Goal: Information Seeking & Learning: Learn about a topic

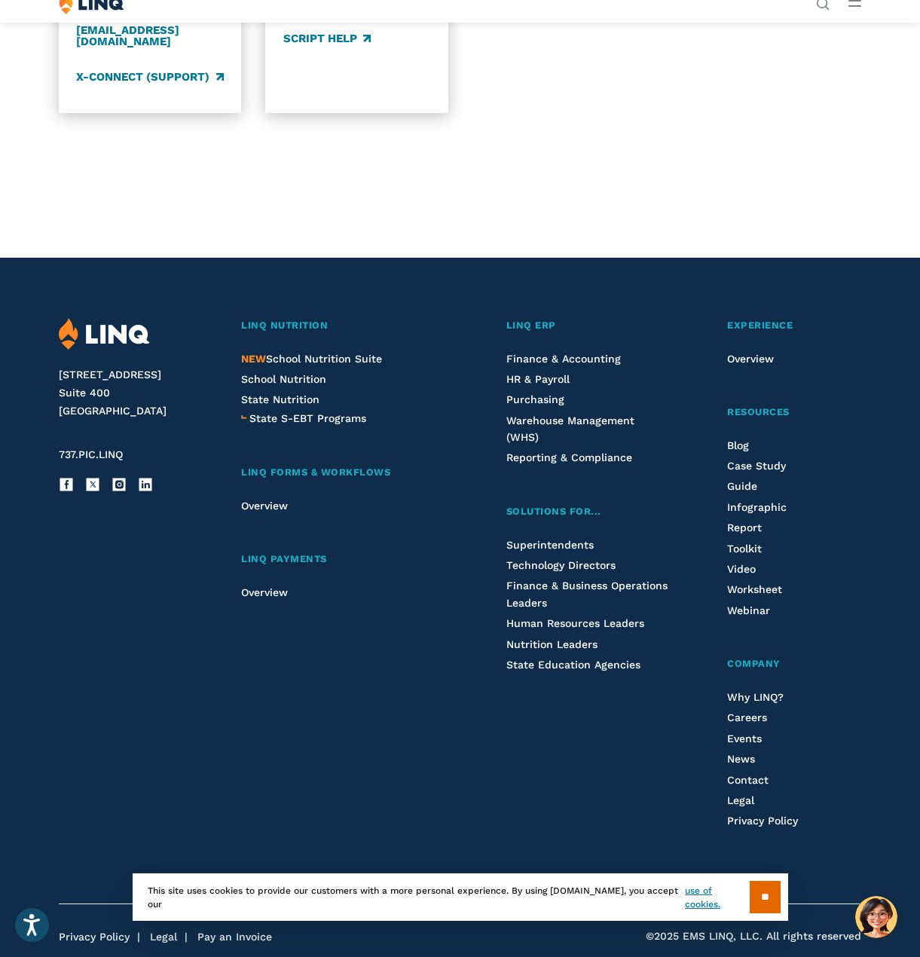
scroll to position [1835, 0]
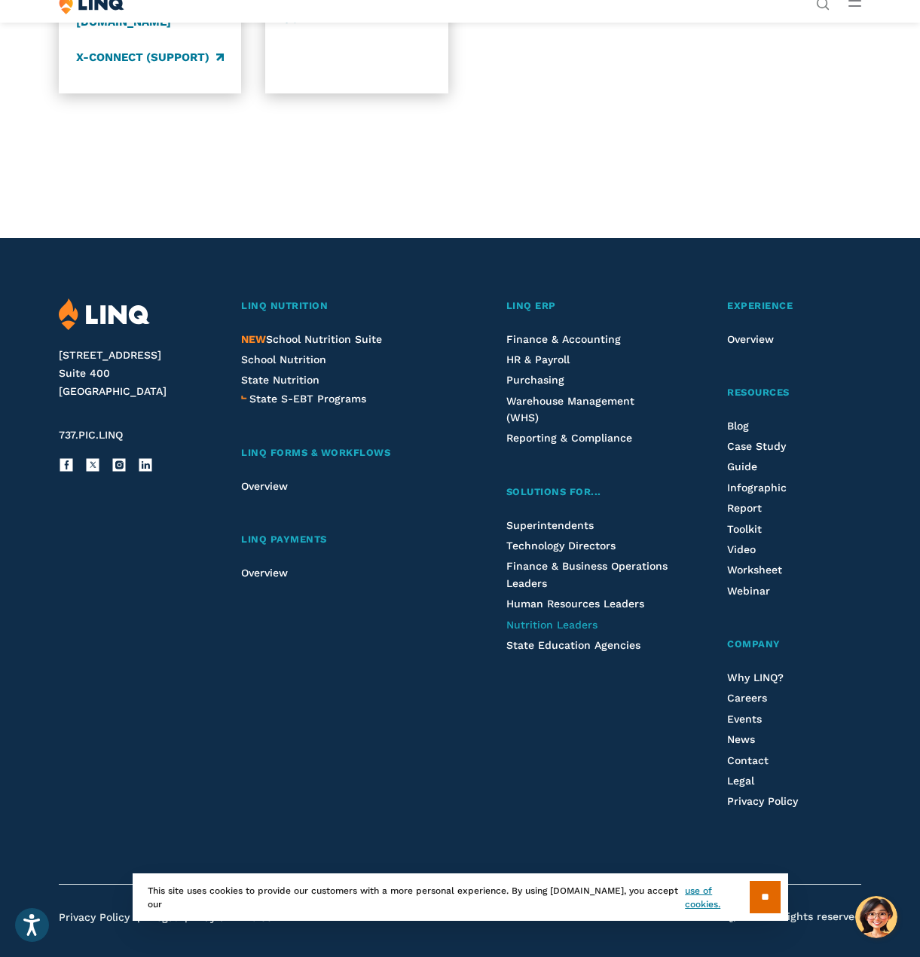
click at [580, 619] on span "Nutrition Leaders" at bounding box center [551, 625] width 91 height 12
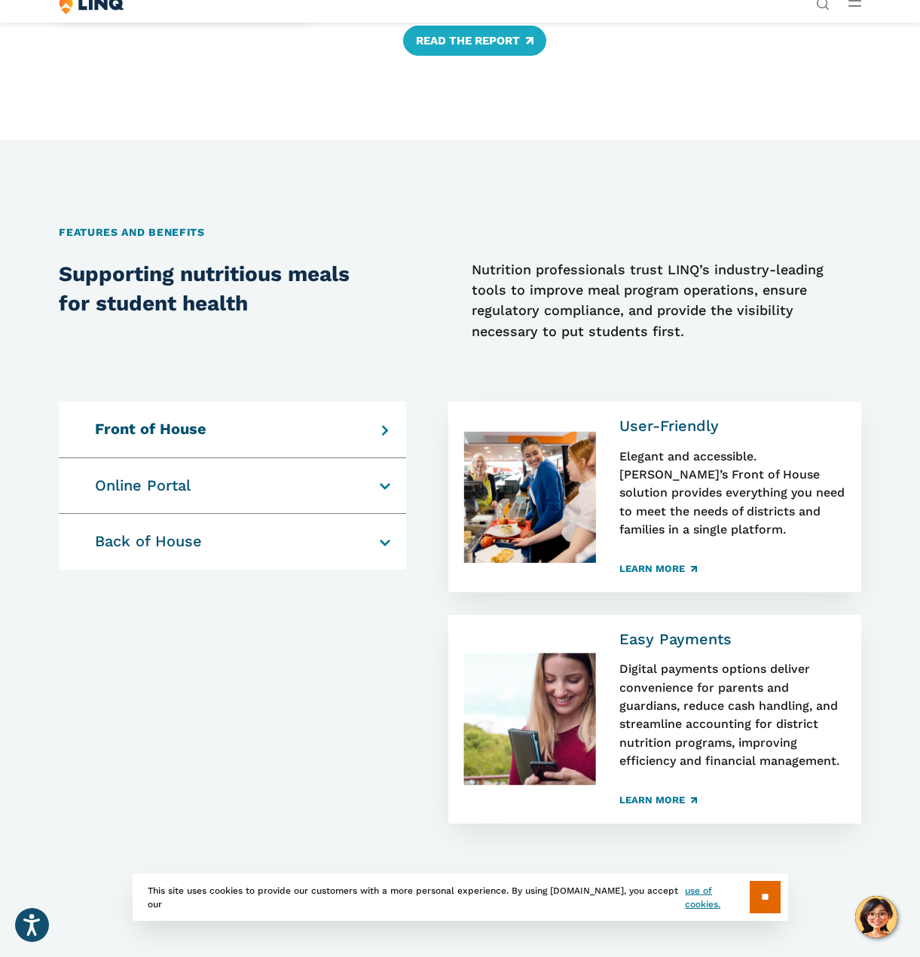
scroll to position [754, 0]
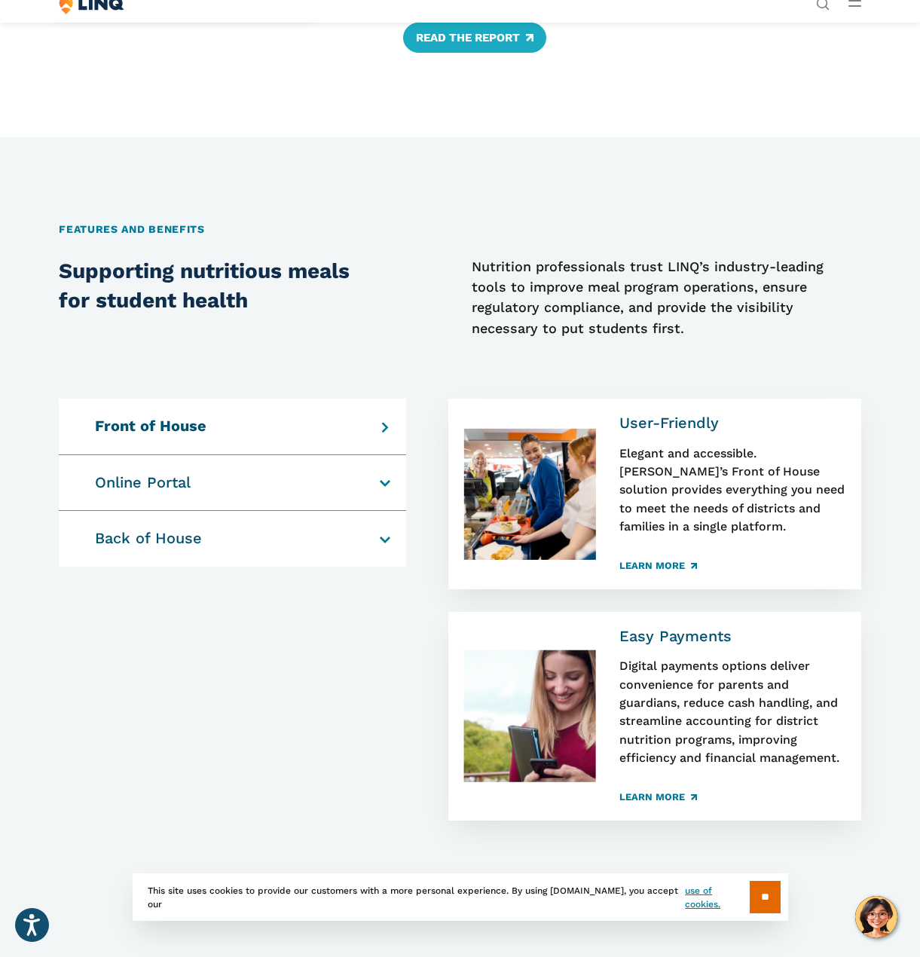
click at [358, 473] on h4 "Online Portal" at bounding box center [226, 483] width 263 height 20
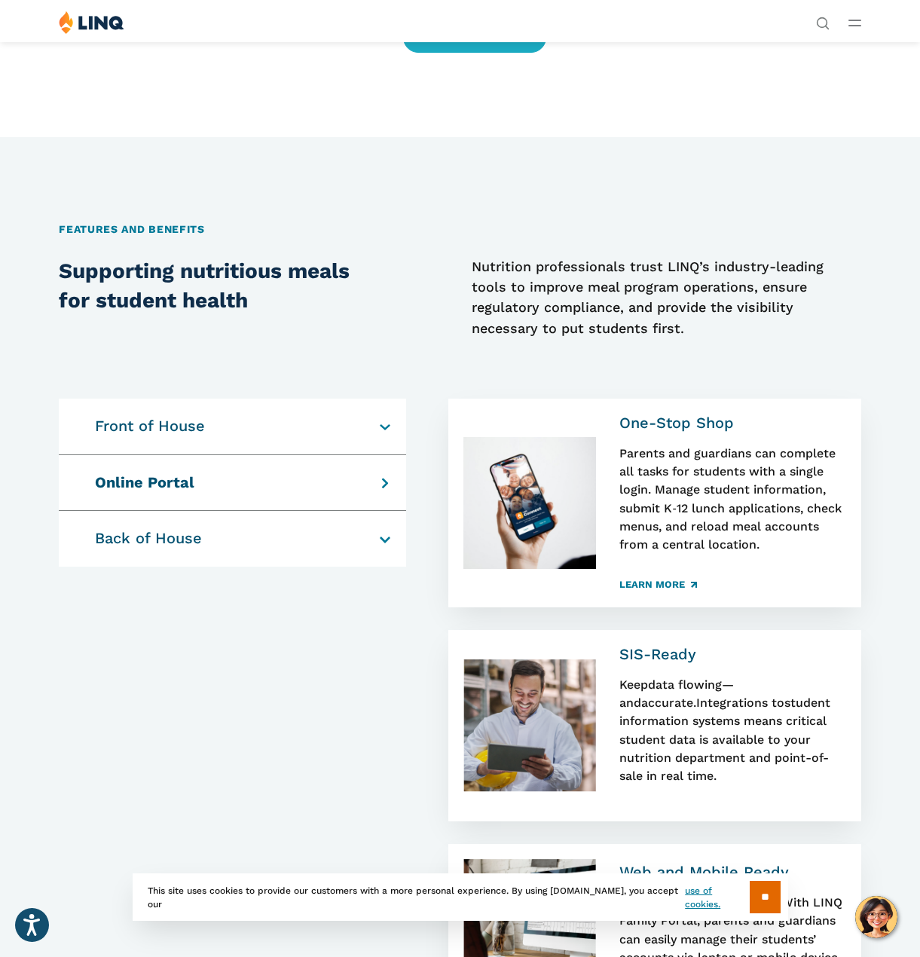
click at [373, 403] on div "Front of House User-Friendly Elegant and accessible. LINQ’s Front of House solu…" at bounding box center [232, 427] width 347 height 57
click at [358, 417] on h4 "Front of House" at bounding box center [226, 427] width 263 height 20
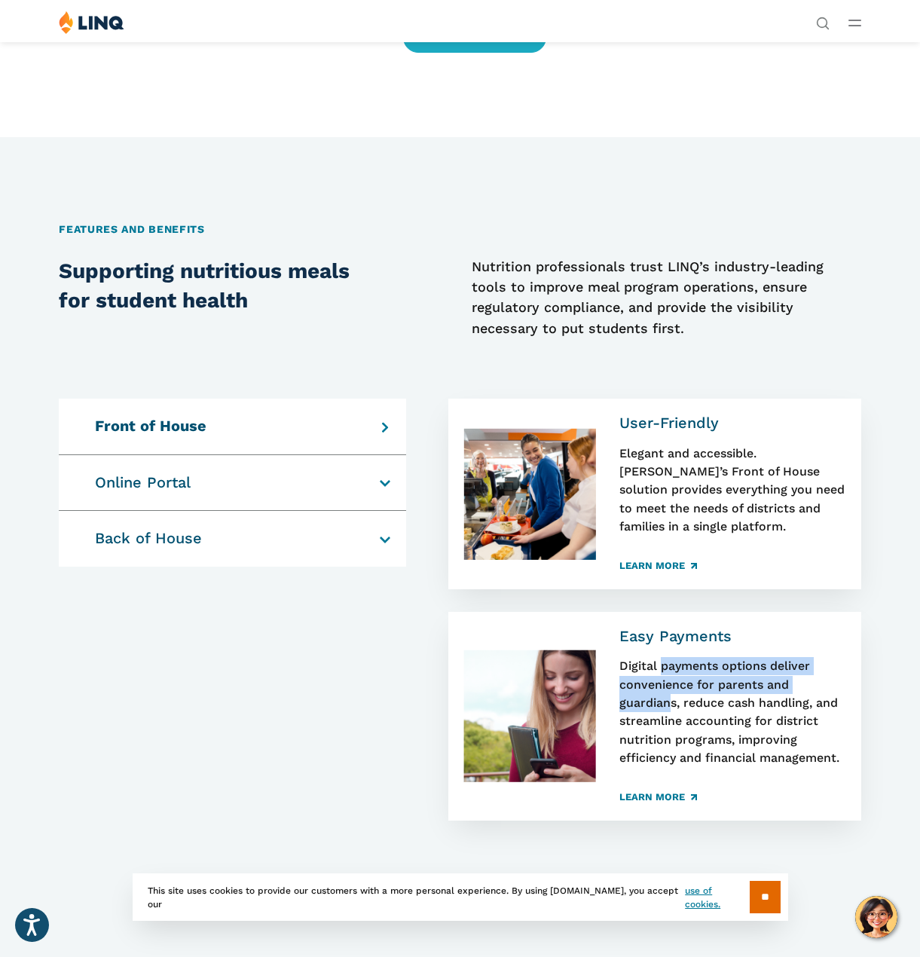
drag, startPoint x: 669, startPoint y: 646, endPoint x: 674, endPoint y: 691, distance: 45.5
click at [674, 689] on div "Easy Payments D igital payments options deliver convenience for parents and gua…" at bounding box center [733, 716] width 226 height 179
click at [233, 529] on h4 "Back of House" at bounding box center [226, 539] width 263 height 20
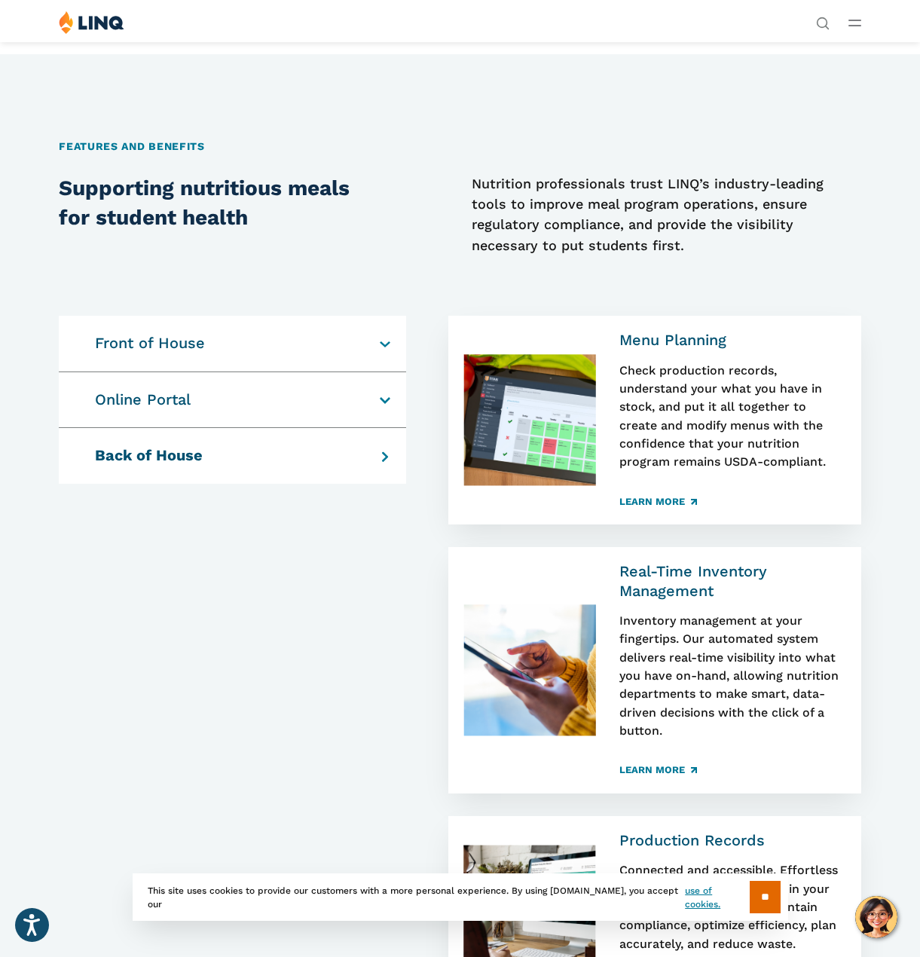
scroll to position [829, 0]
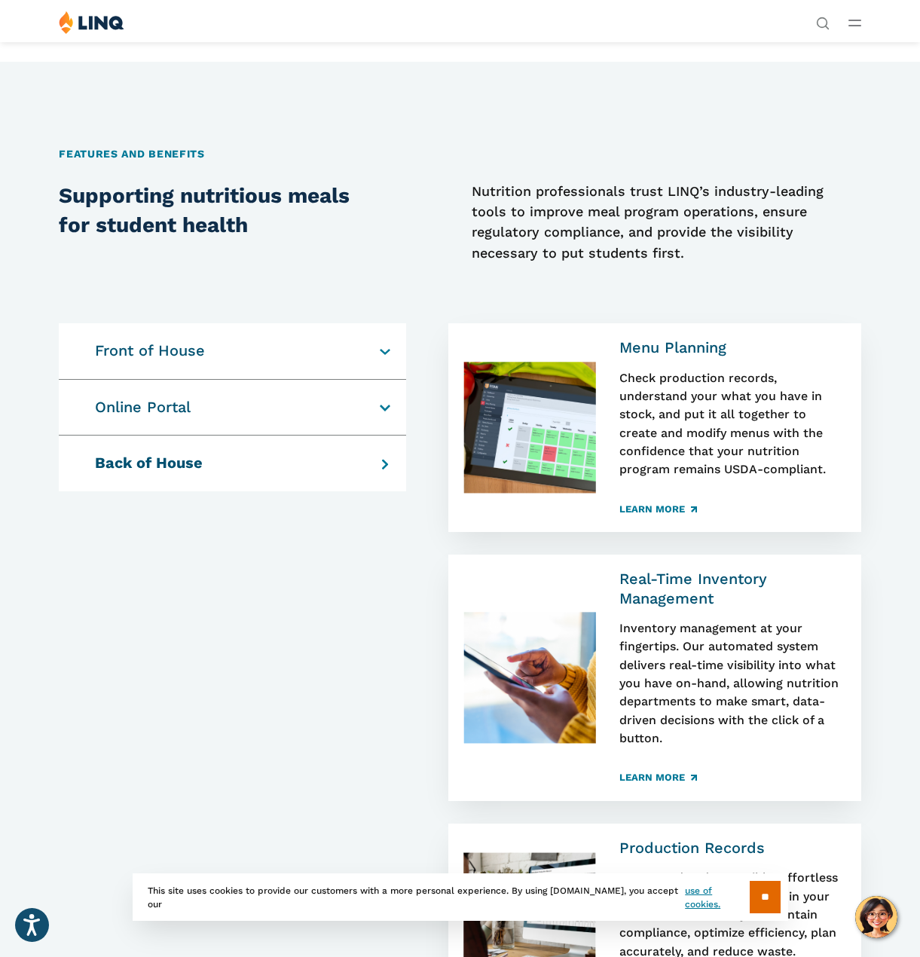
click at [238, 323] on div "Front of House User-Friendly Elegant and accessible. LINQ’s Front of House solu…" at bounding box center [232, 351] width 347 height 57
click at [375, 333] on div "Front of House User-Friendly Elegant and accessible. LINQ’s Front of House solu…" at bounding box center [232, 351] width 347 height 57
click at [358, 341] on h4 "Front of House" at bounding box center [226, 351] width 263 height 20
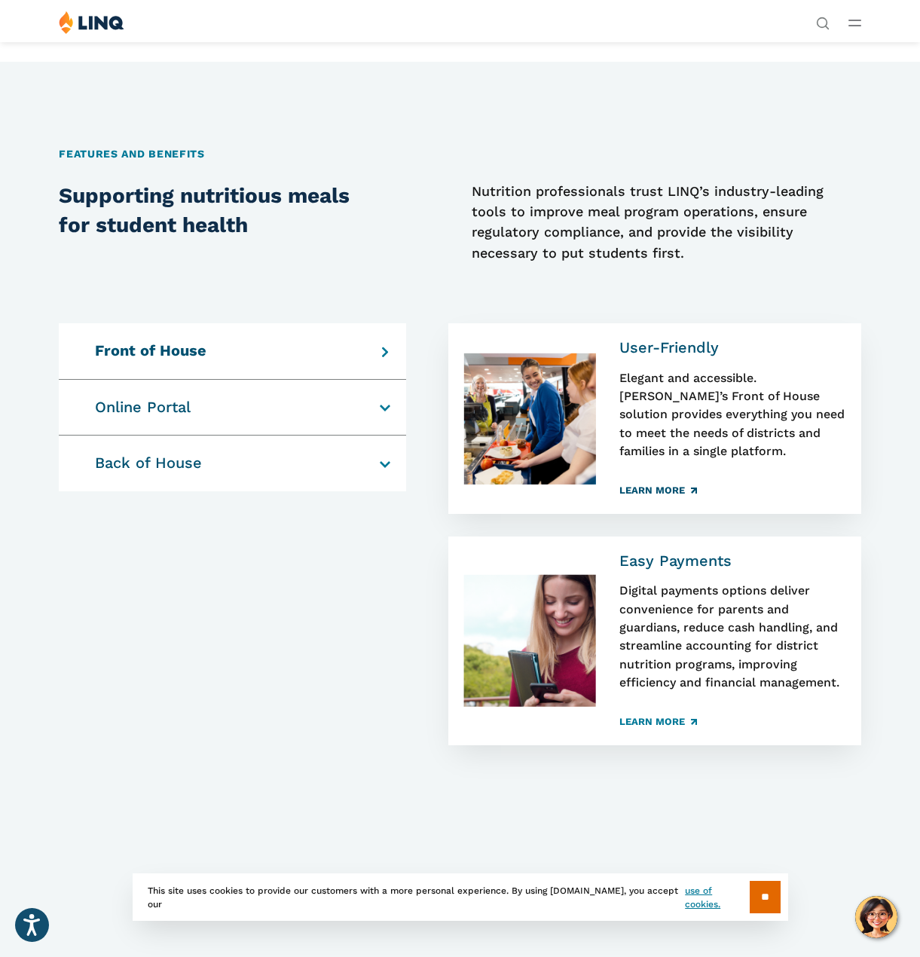
click at [669, 485] on link "Learn More" at bounding box center [658, 490] width 77 height 10
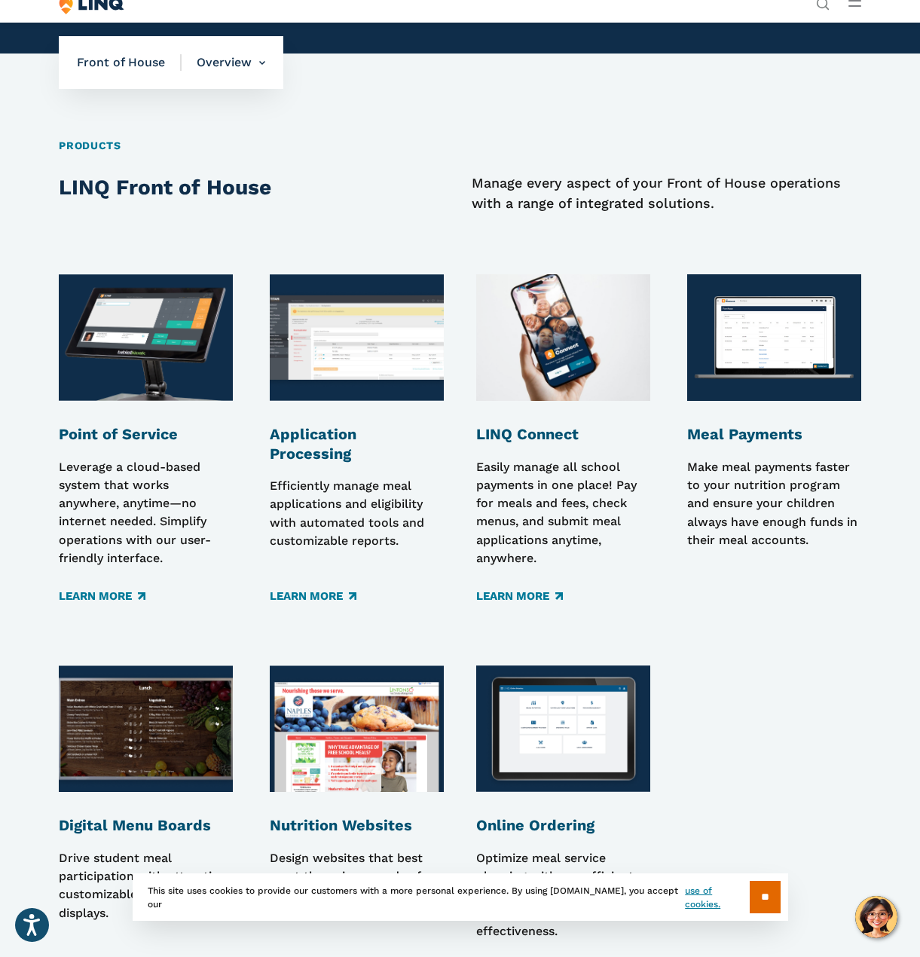
scroll to position [1734, 0]
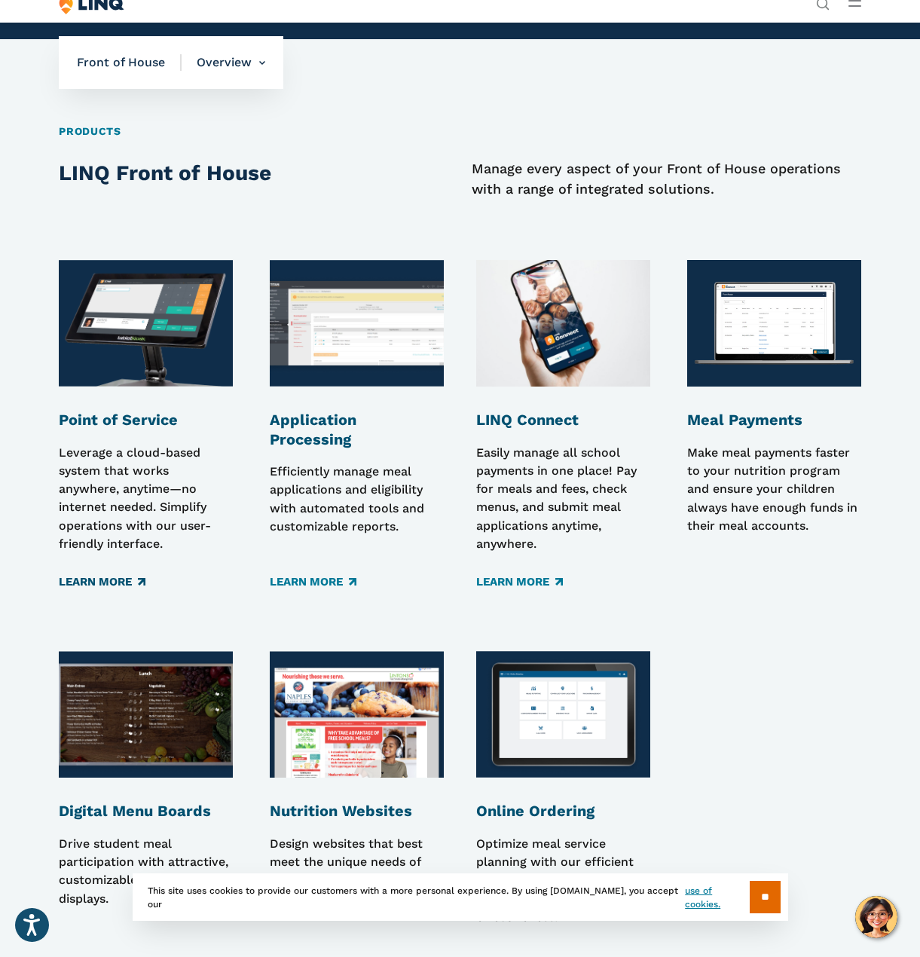
click at [100, 574] on link "Learn More" at bounding box center [102, 582] width 87 height 17
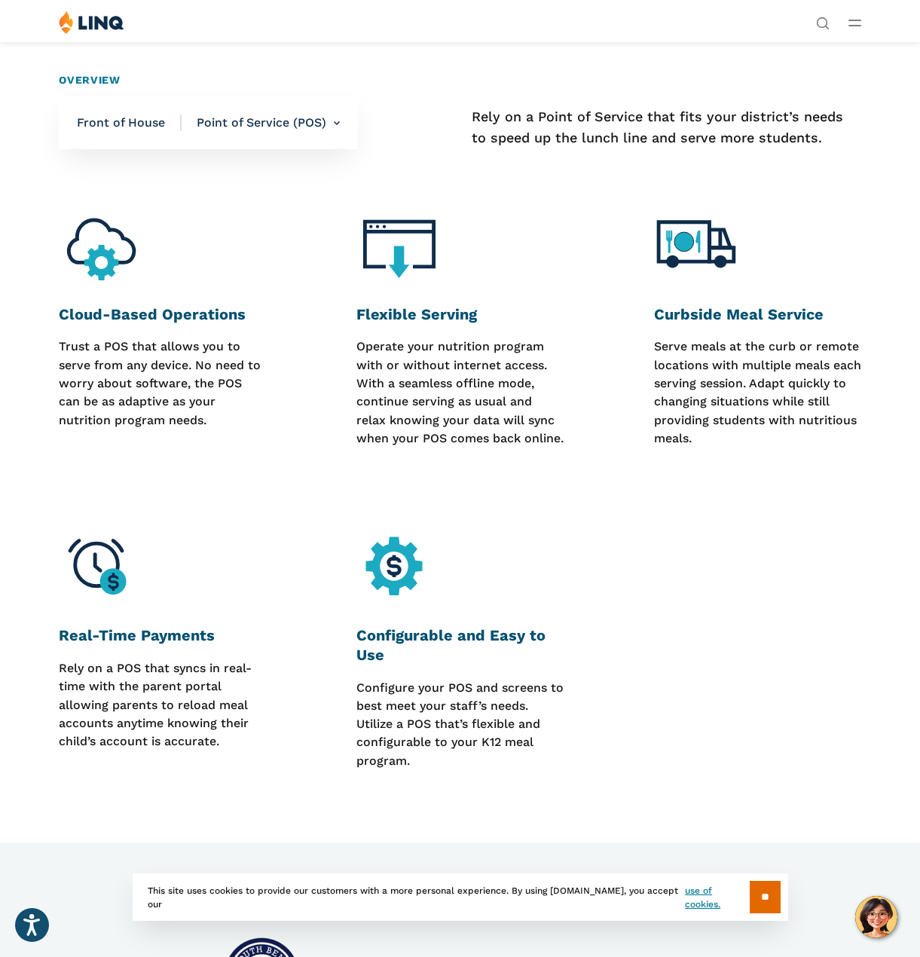
scroll to position [452, 0]
